Goal: Information Seeking & Learning: Learn about a topic

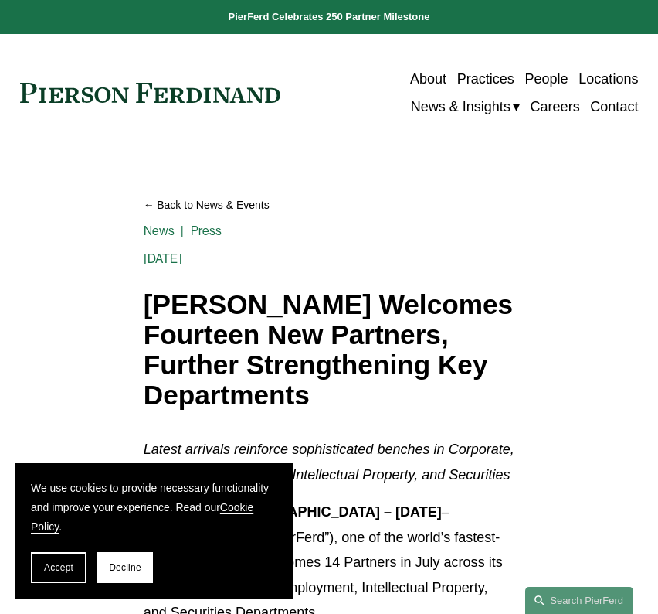
drag, startPoint x: 328, startPoint y: 427, endPoint x: 134, endPoint y: 302, distance: 229.8
copy h1 "[PERSON_NAME] Welcomes Fourteen New Partners, Further Strengthening Key Departm…"
click at [145, 292] on h1 "[PERSON_NAME] Welcomes Fourteen New Partners, Further Strengthening Key Departm…" at bounding box center [330, 350] width 372 height 120
drag, startPoint x: 145, startPoint y: 297, endPoint x: 352, endPoint y: 433, distance: 247.3
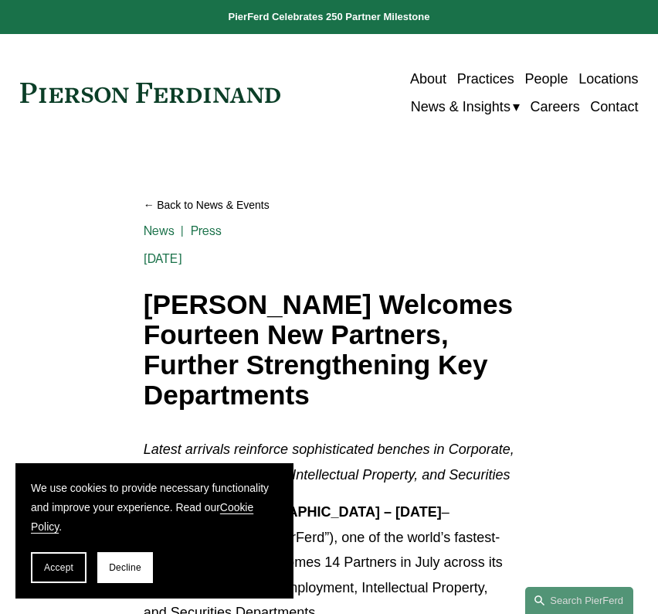
click at [354, 410] on h1 "[PERSON_NAME] Welcomes Fourteen New Partners, Further Strengthening Key Departm…" at bounding box center [330, 350] width 372 height 120
copy h1 "[PERSON_NAME] Welcomes Fourteen New Partners, Further Strengthening Key Departm…"
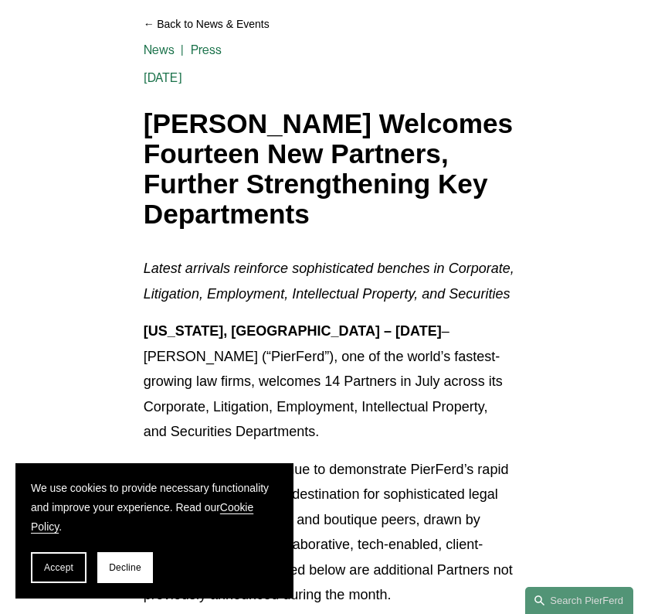
scroll to position [185, 0]
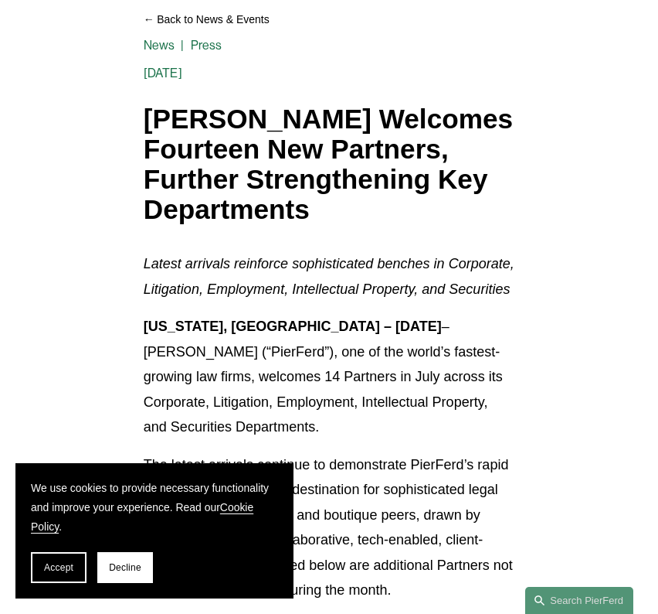
drag, startPoint x: 386, startPoint y: 190, endPoint x: 364, endPoint y: 212, distance: 31.7
click at [386, 191] on h1 "[PERSON_NAME] Welcomes Fourteen New Partners, Further Strengthening Key Departm…" at bounding box center [330, 164] width 372 height 120
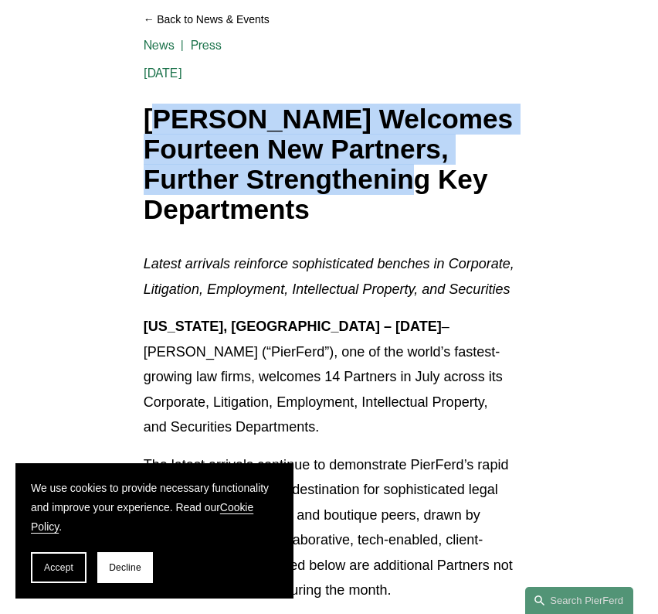
drag, startPoint x: 155, startPoint y: 123, endPoint x: 260, endPoint y: 202, distance: 131.2
click at [260, 204] on h1 "[PERSON_NAME] Welcomes Fourteen New Partners, Further Strengthening Key Departm…" at bounding box center [330, 164] width 372 height 120
drag, startPoint x: 318, startPoint y: 250, endPoint x: 117, endPoint y: 130, distance: 233.9
copy h1 "[PERSON_NAME] Welcomes Fourteen New Partners, Further Strengthening Key Departm…"
